Goal: Transaction & Acquisition: Purchase product/service

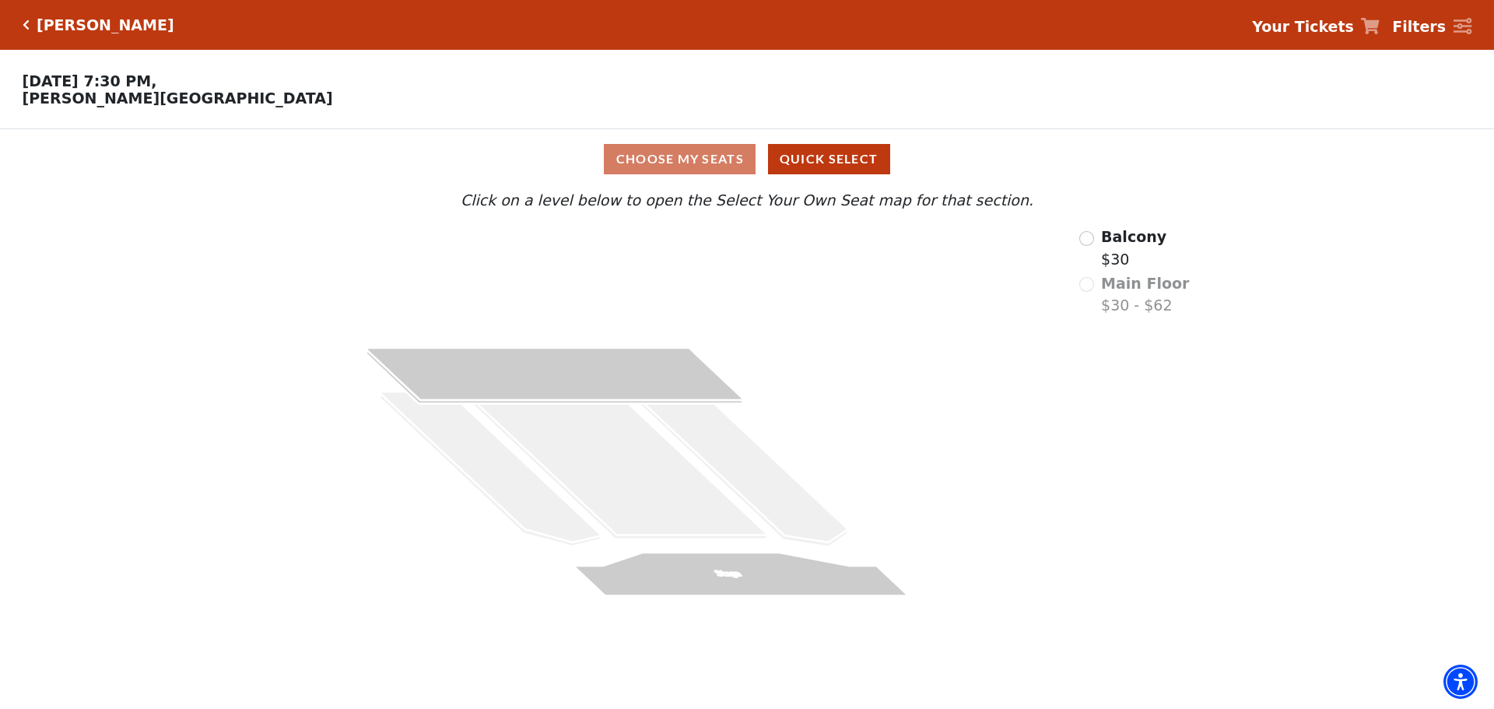
click at [1092, 292] on div "Main Floor $30 - $62" at bounding box center [1134, 294] width 110 height 44
click at [1093, 246] on input "Radio button" at bounding box center [1086, 238] width 15 height 15
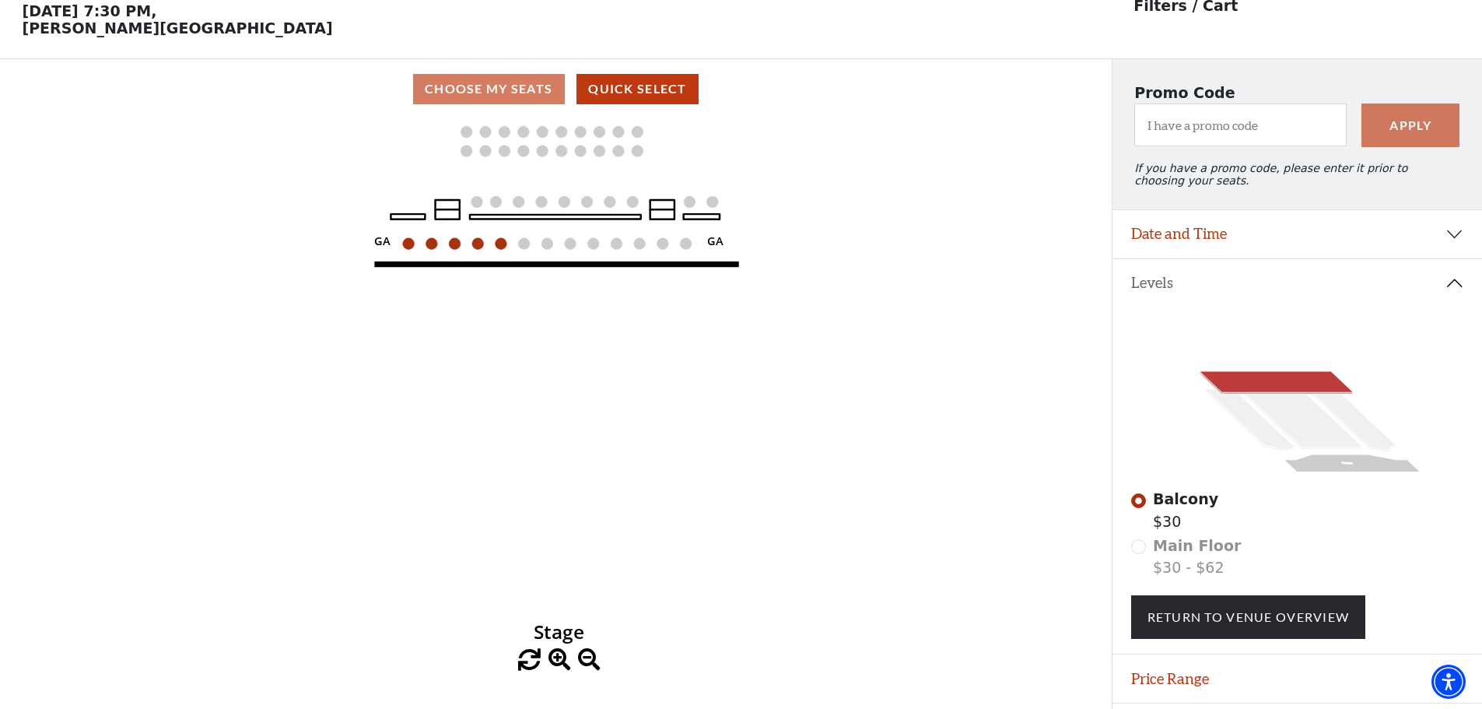
scroll to position [72, 0]
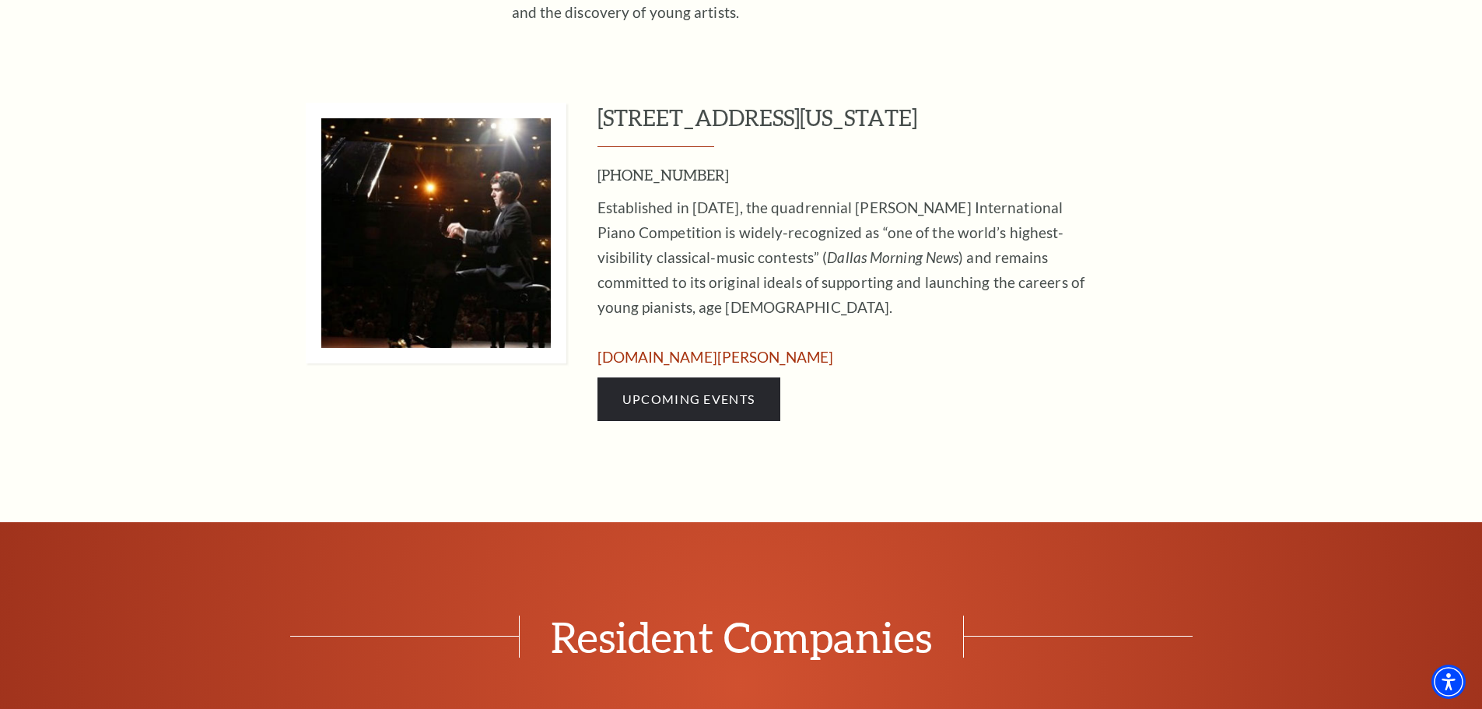
scroll to position [778, 0]
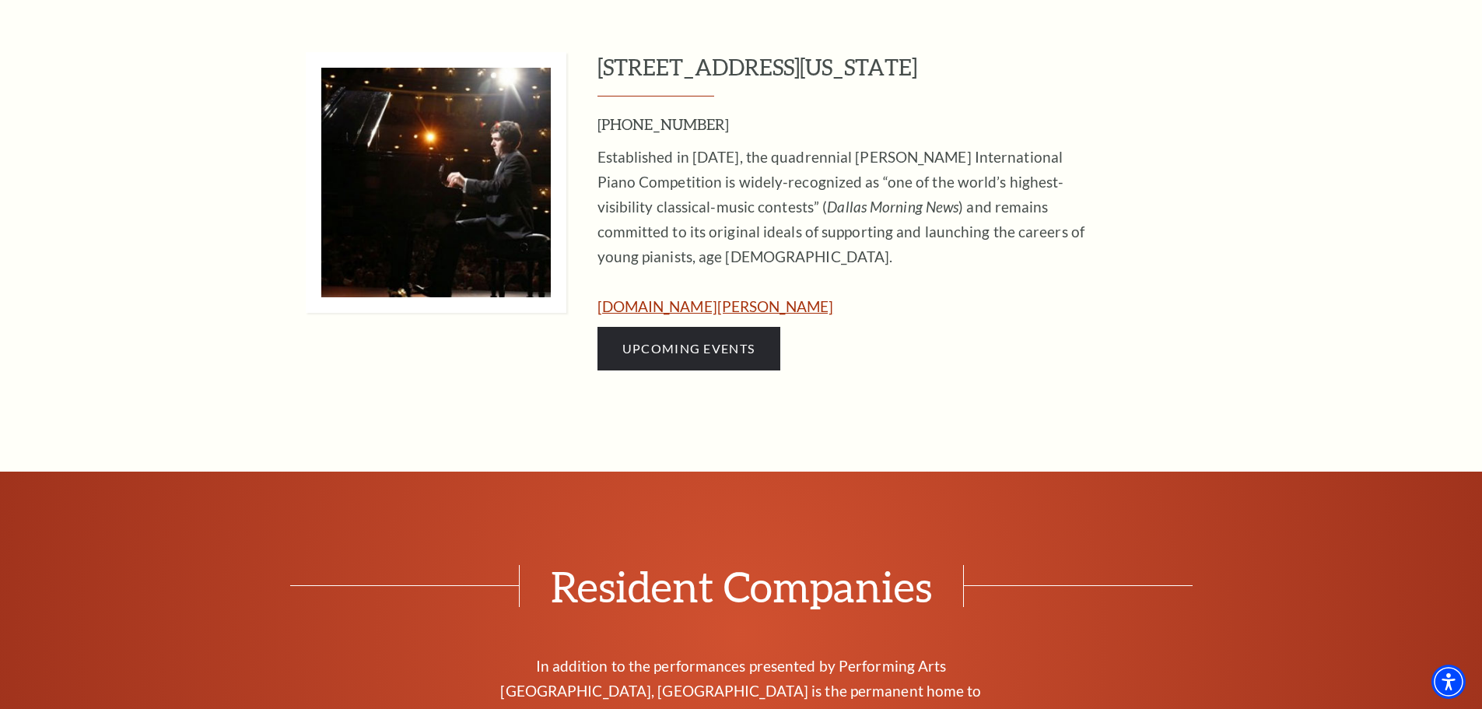
click at [680, 303] on link "www.cliburn.org" at bounding box center [715, 306] width 236 height 18
